Goal: Find specific page/section: Find specific page/section

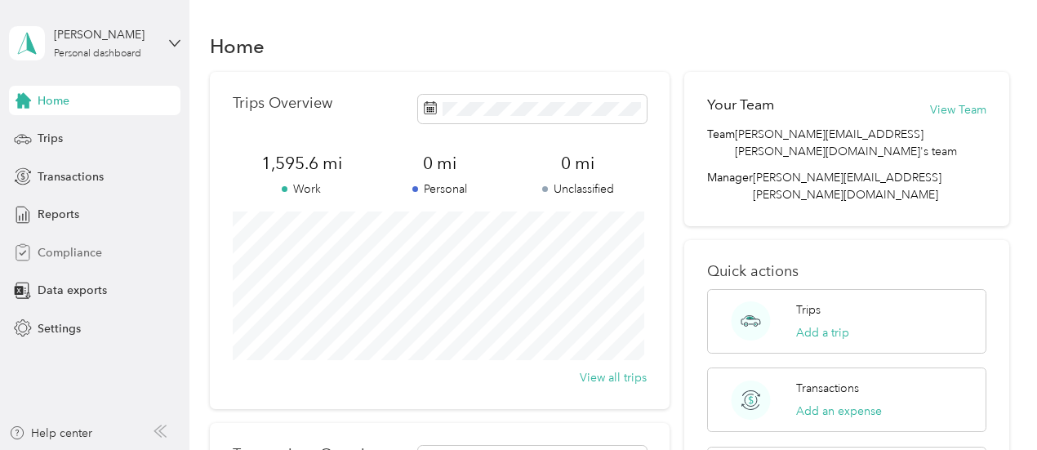
click at [69, 257] on span "Compliance" at bounding box center [70, 252] width 64 height 17
